Goal: Transaction & Acquisition: Purchase product/service

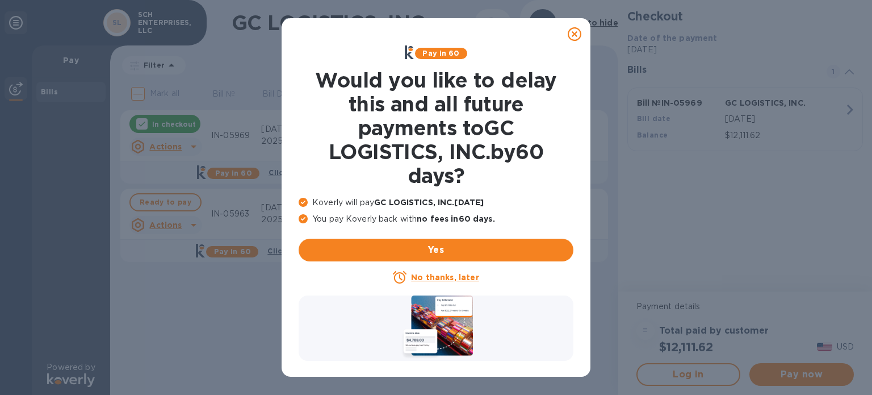
click at [577, 30] on icon at bounding box center [575, 34] width 14 height 14
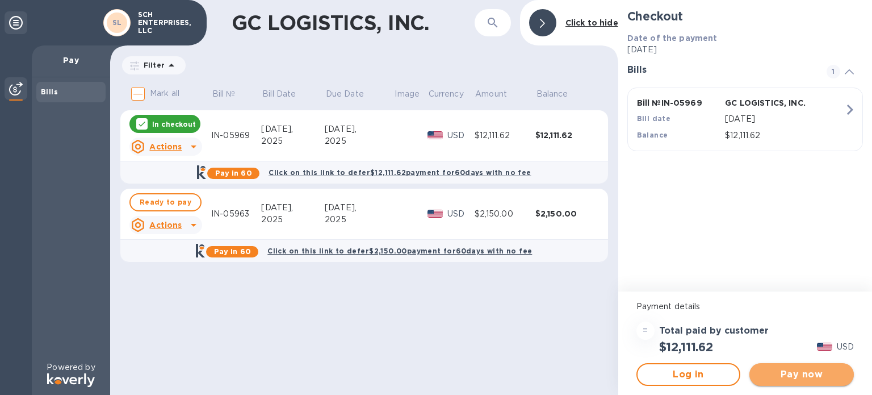
click at [800, 372] on span "Pay now" at bounding box center [802, 374] width 86 height 14
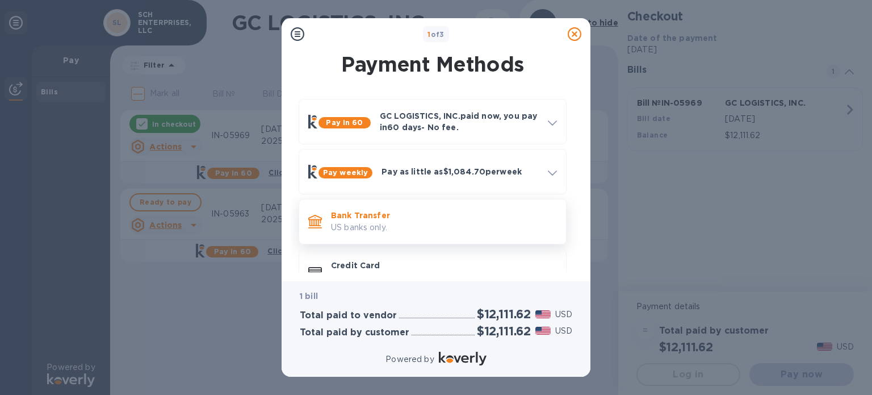
click at [369, 216] on p "Bank Transfer" at bounding box center [444, 215] width 226 height 11
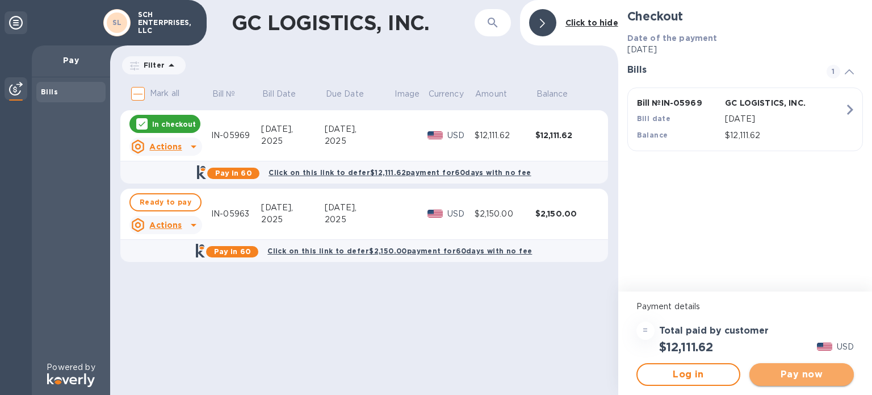
click at [793, 374] on span "Pay now" at bounding box center [802, 374] width 86 height 14
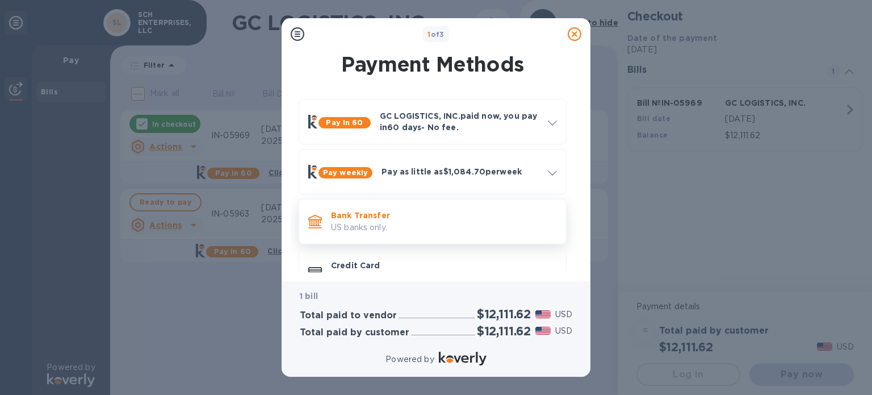
click at [341, 218] on p "Bank Transfer" at bounding box center [444, 215] width 226 height 11
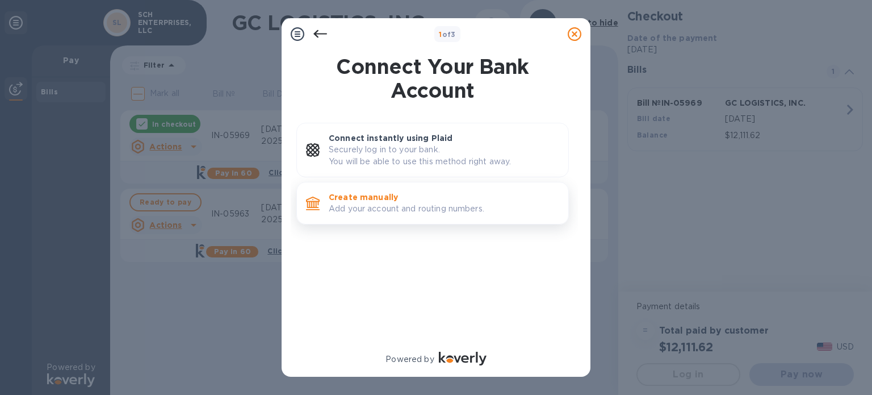
click at [372, 200] on p "Create manually" at bounding box center [444, 196] width 231 height 11
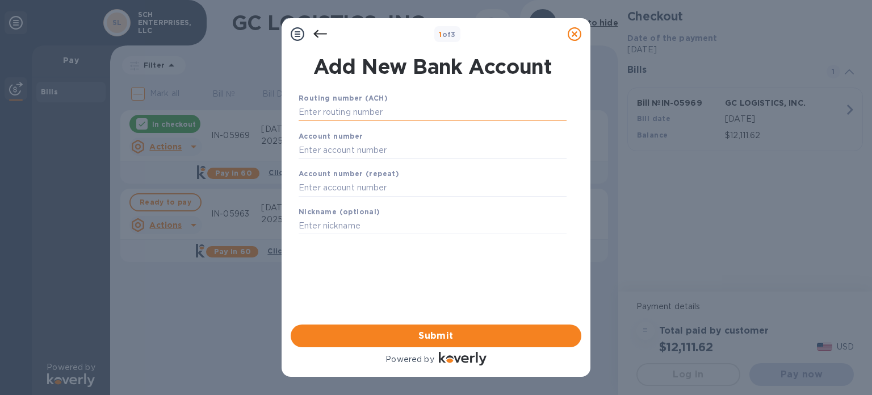
click at [325, 111] on input "text" at bounding box center [433, 112] width 268 height 17
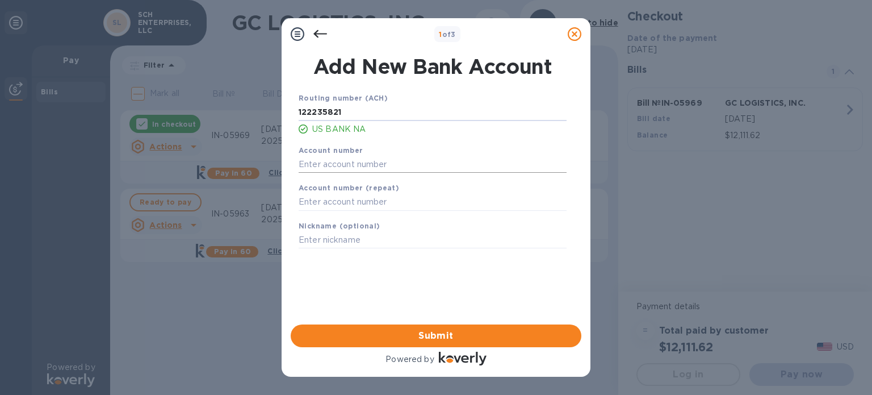
type input "122235821"
click at [323, 163] on input "text" at bounding box center [433, 164] width 268 height 17
type input "157520940527"
click at [316, 207] on input "text" at bounding box center [433, 202] width 268 height 17
type input "157520940527"
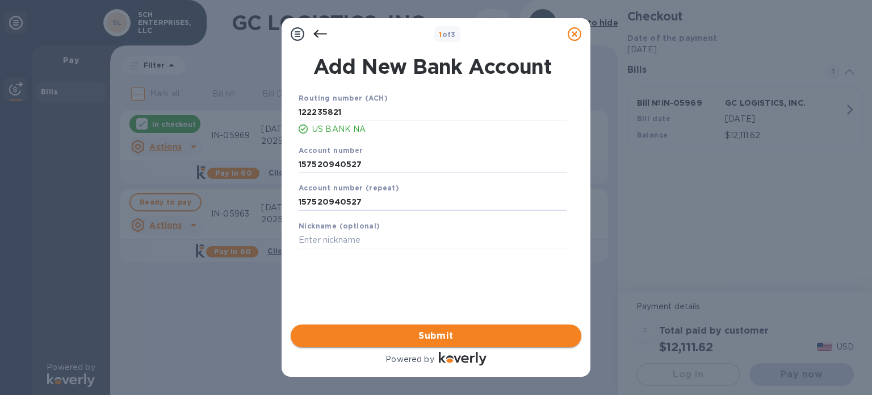
click at [424, 331] on span "Submit" at bounding box center [436, 336] width 273 height 14
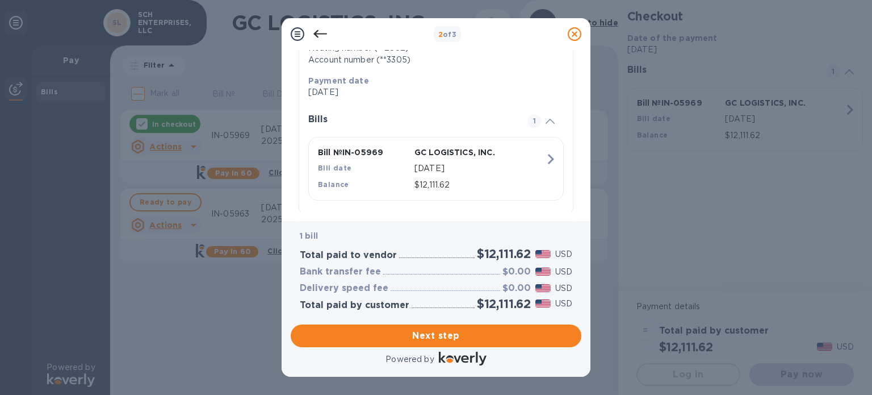
scroll to position [227, 0]
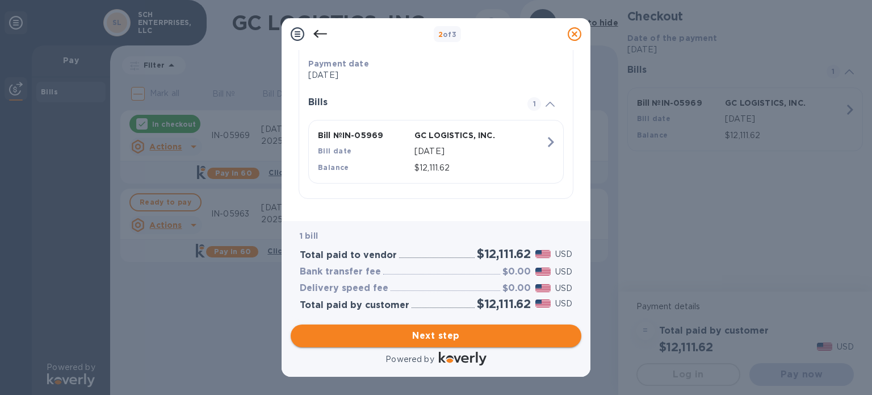
click at [449, 333] on span "Next step" at bounding box center [436, 336] width 273 height 14
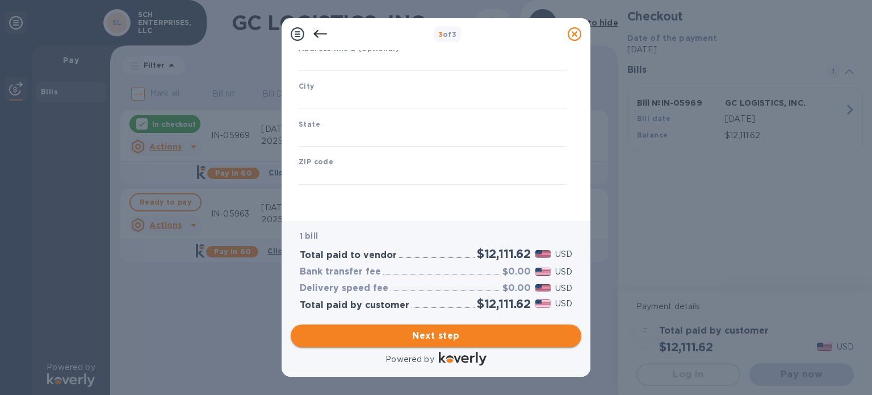
type input "[GEOGRAPHIC_DATA]"
